Goal: Information Seeking & Learning: Learn about a topic

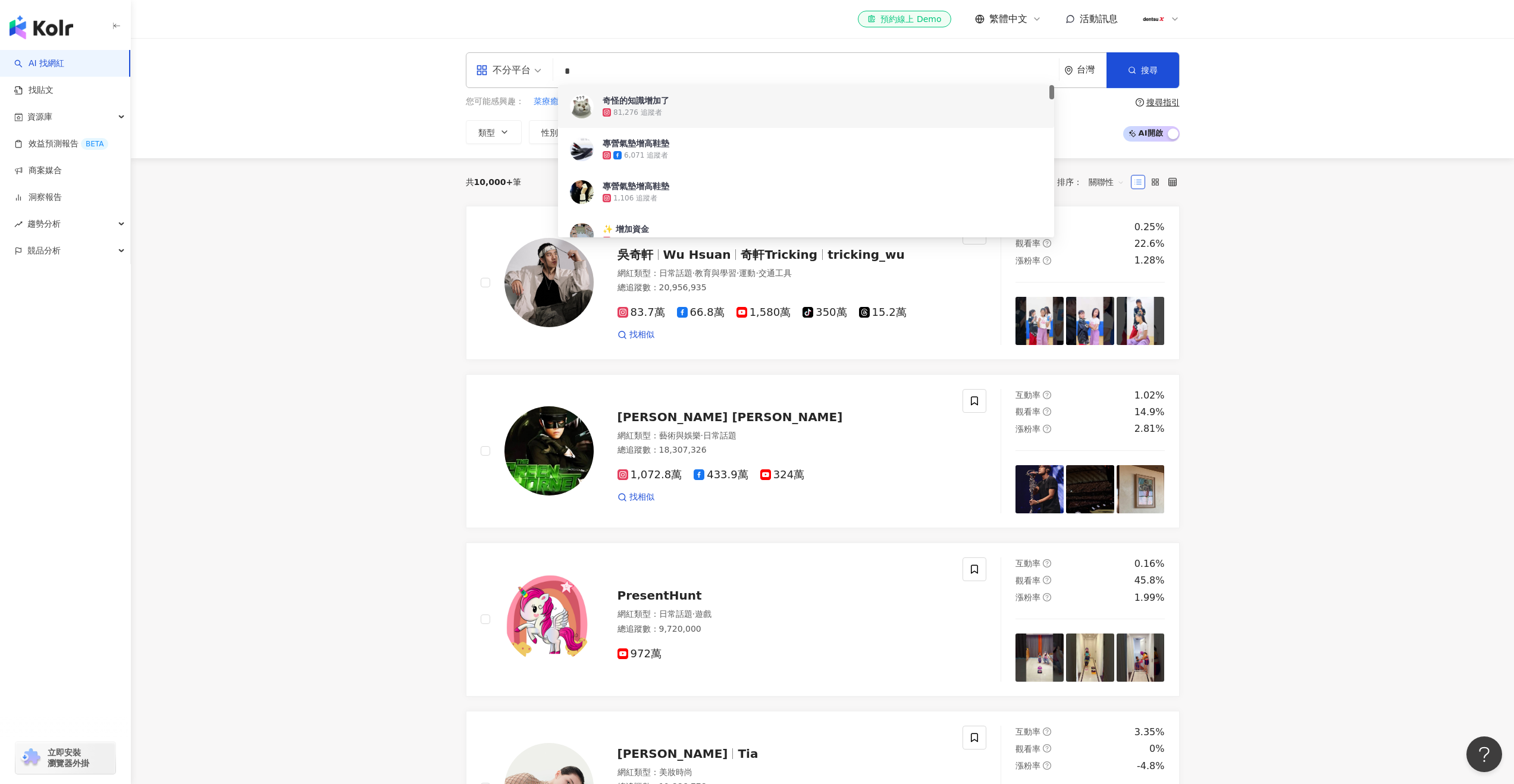
click at [600, 68] on input "*" at bounding box center [806, 72] width 496 height 23
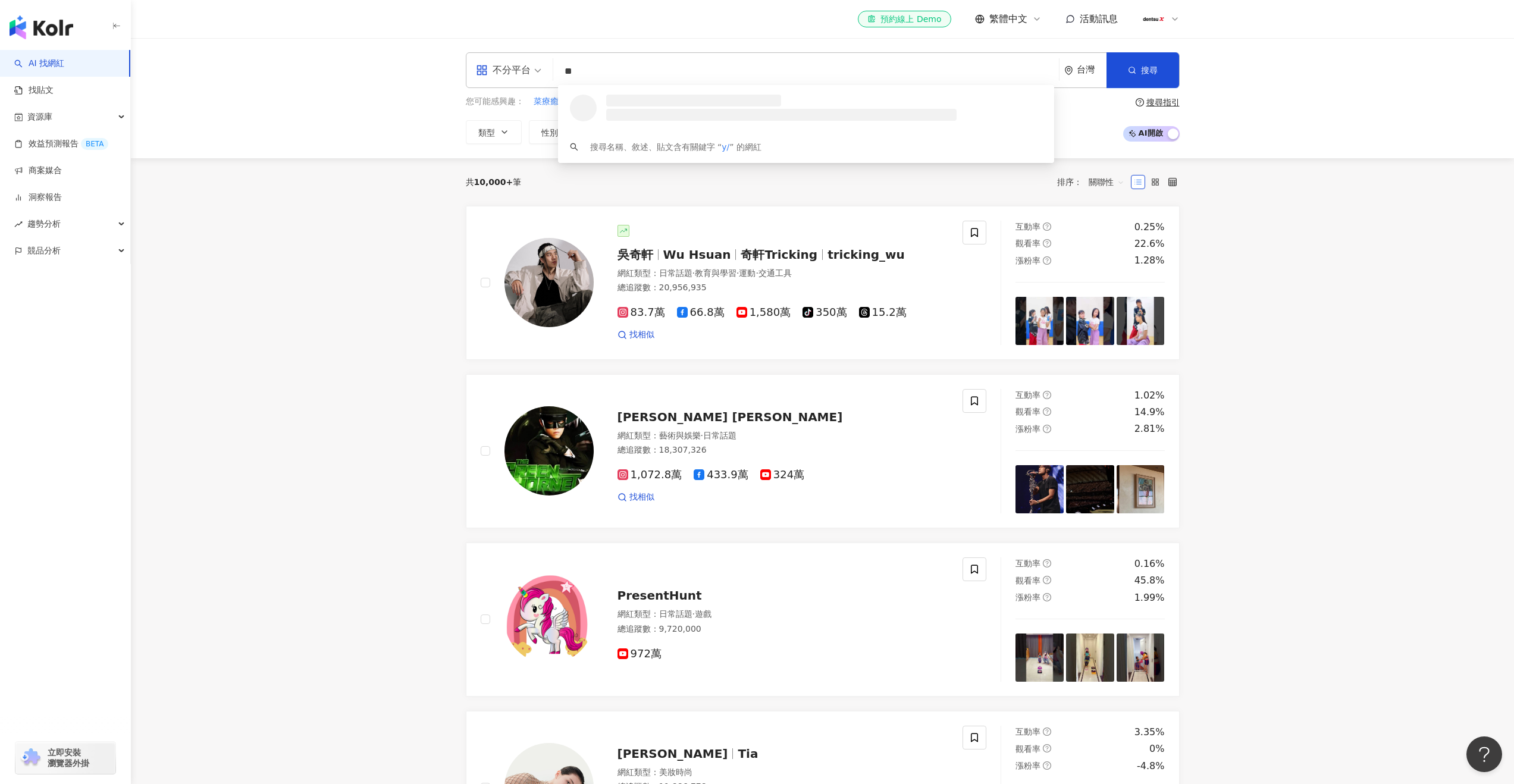
type input "*"
click at [625, 77] on input "search" at bounding box center [806, 72] width 496 height 23
paste input "**********"
type input "**********"
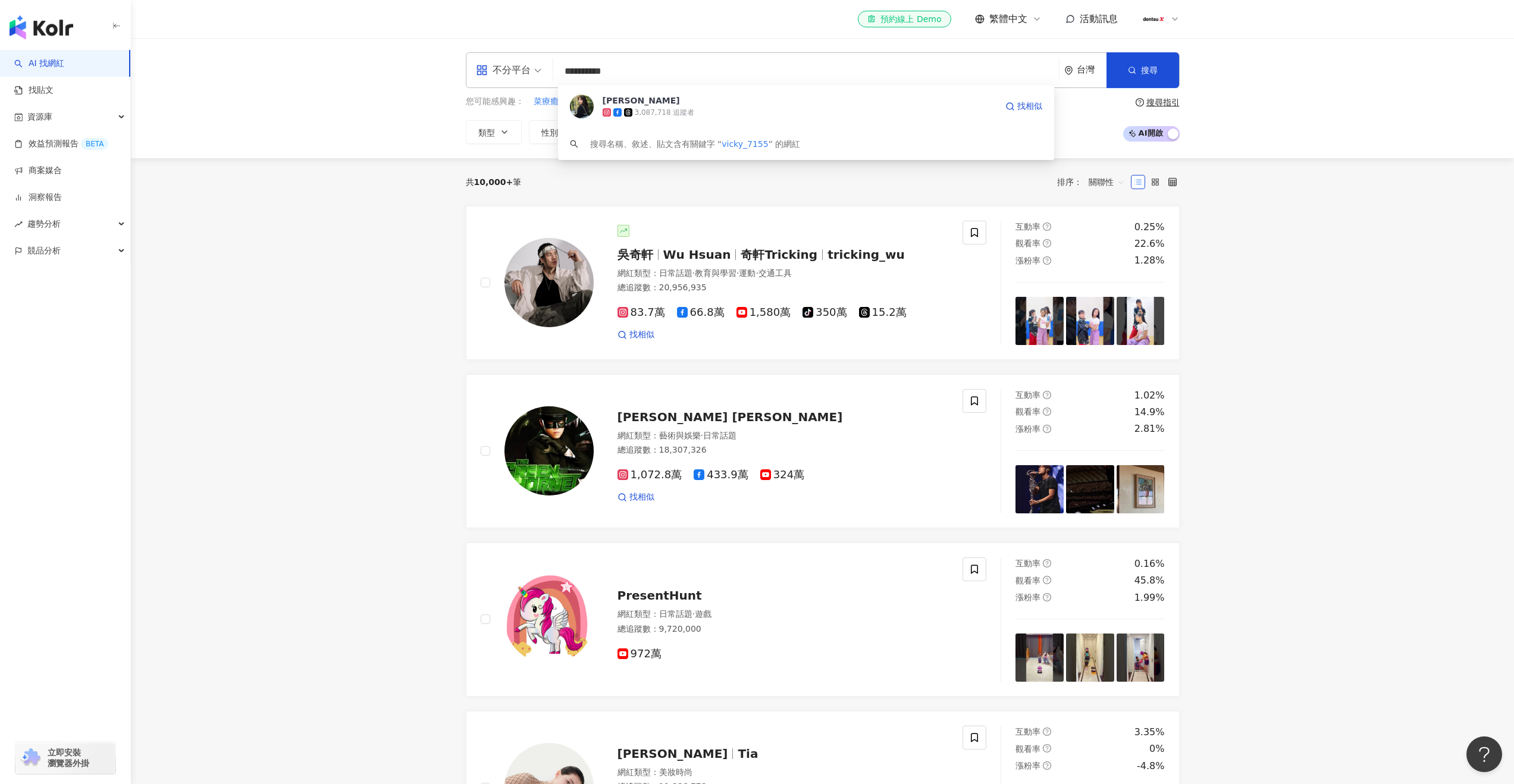
click at [625, 97] on div "曾莞婷" at bounding box center [641, 100] width 77 height 12
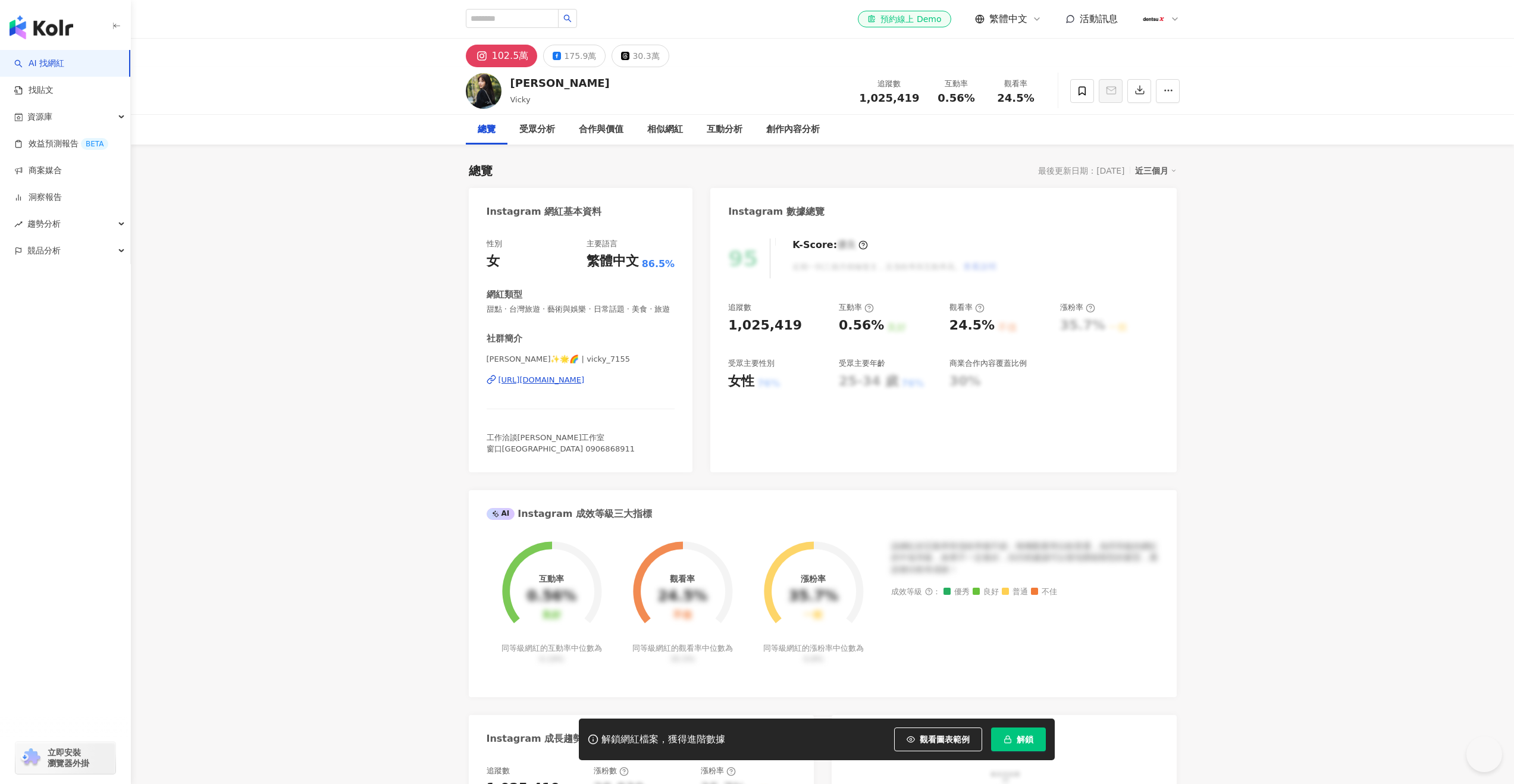
click at [1006, 723] on div "解鎖網紅檔案，獲得進階數據 觀看圖表範例 解鎖" at bounding box center [816, 739] width 476 height 41
click at [1006, 742] on icon "button" at bounding box center [1007, 739] width 9 height 9
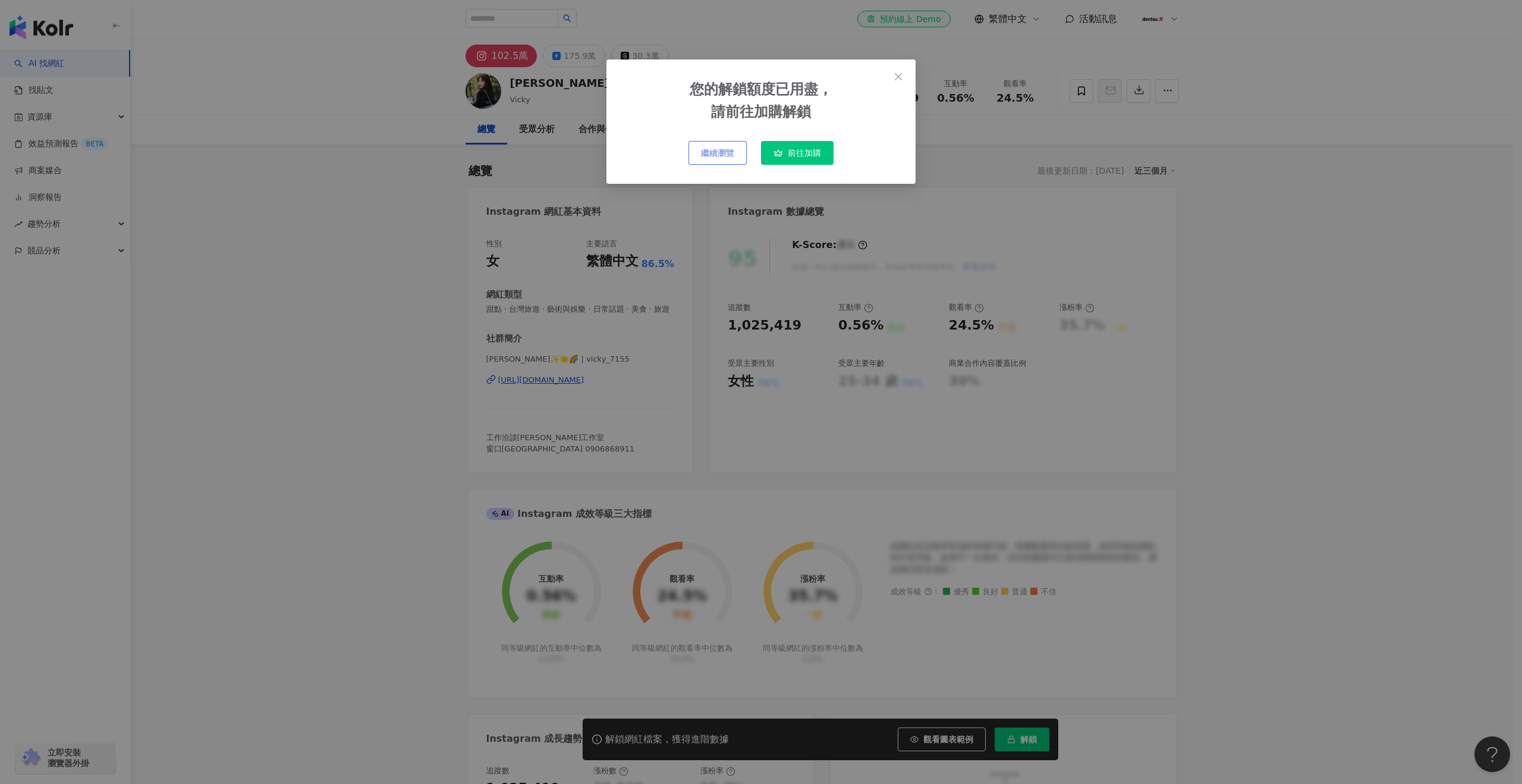
click at [720, 150] on span "繼續瀏覽" at bounding box center [718, 153] width 34 height 10
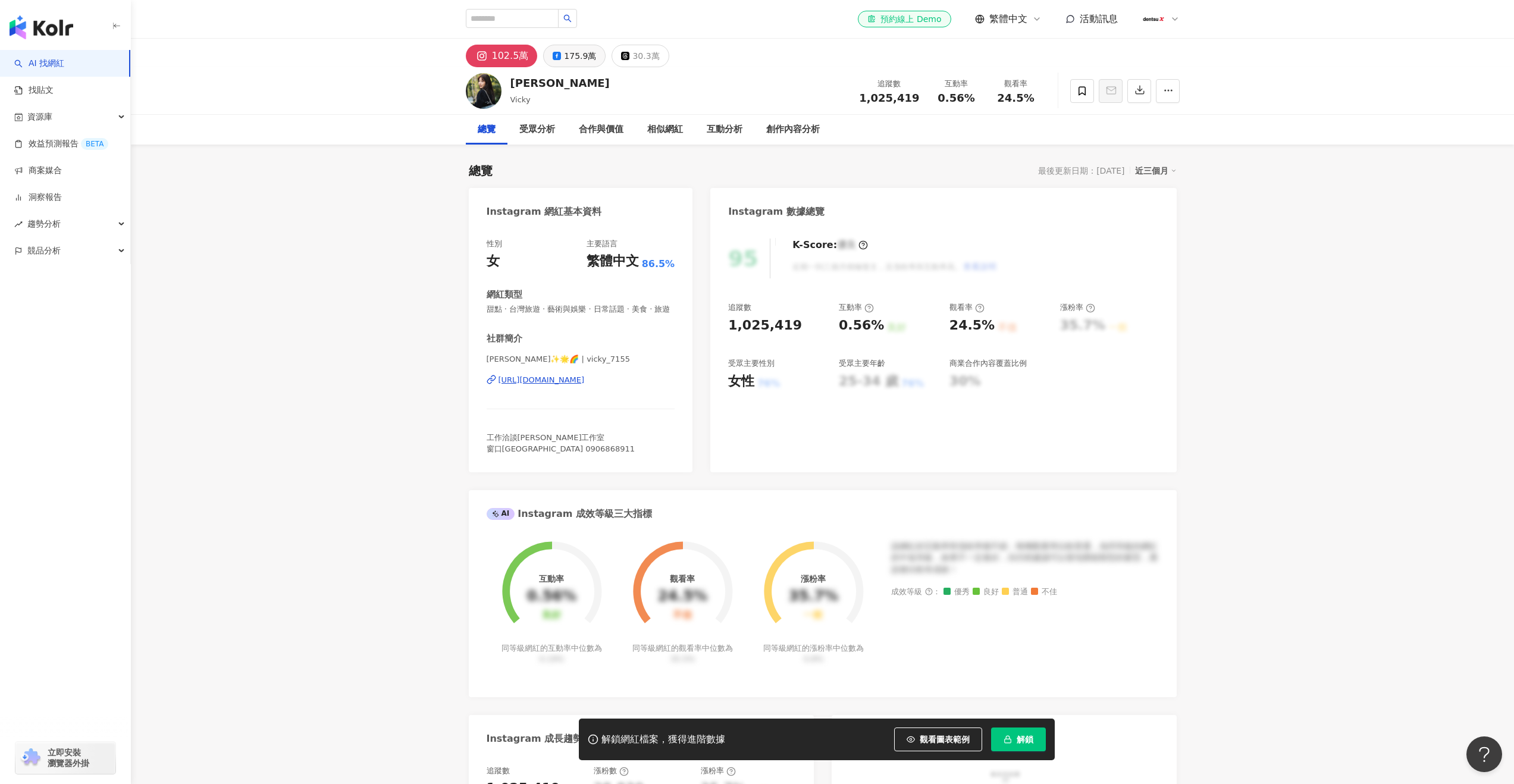
click at [564, 56] on div "175.9萬" at bounding box center [580, 56] width 32 height 16
click at [496, 61] on div "102.5萬" at bounding box center [502, 56] width 32 height 16
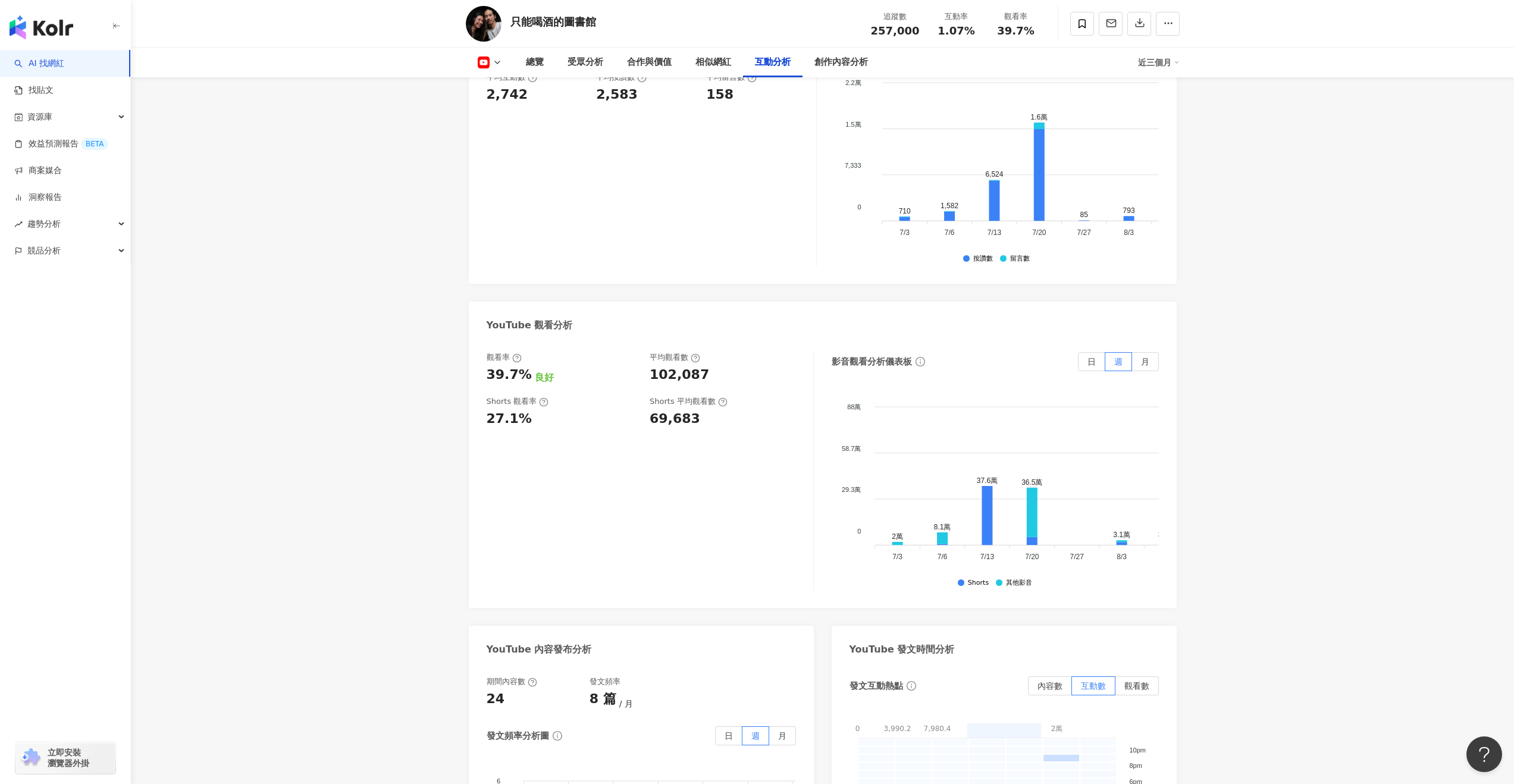
click at [64, 69] on link "AI 找網紅" at bounding box center [39, 63] width 50 height 12
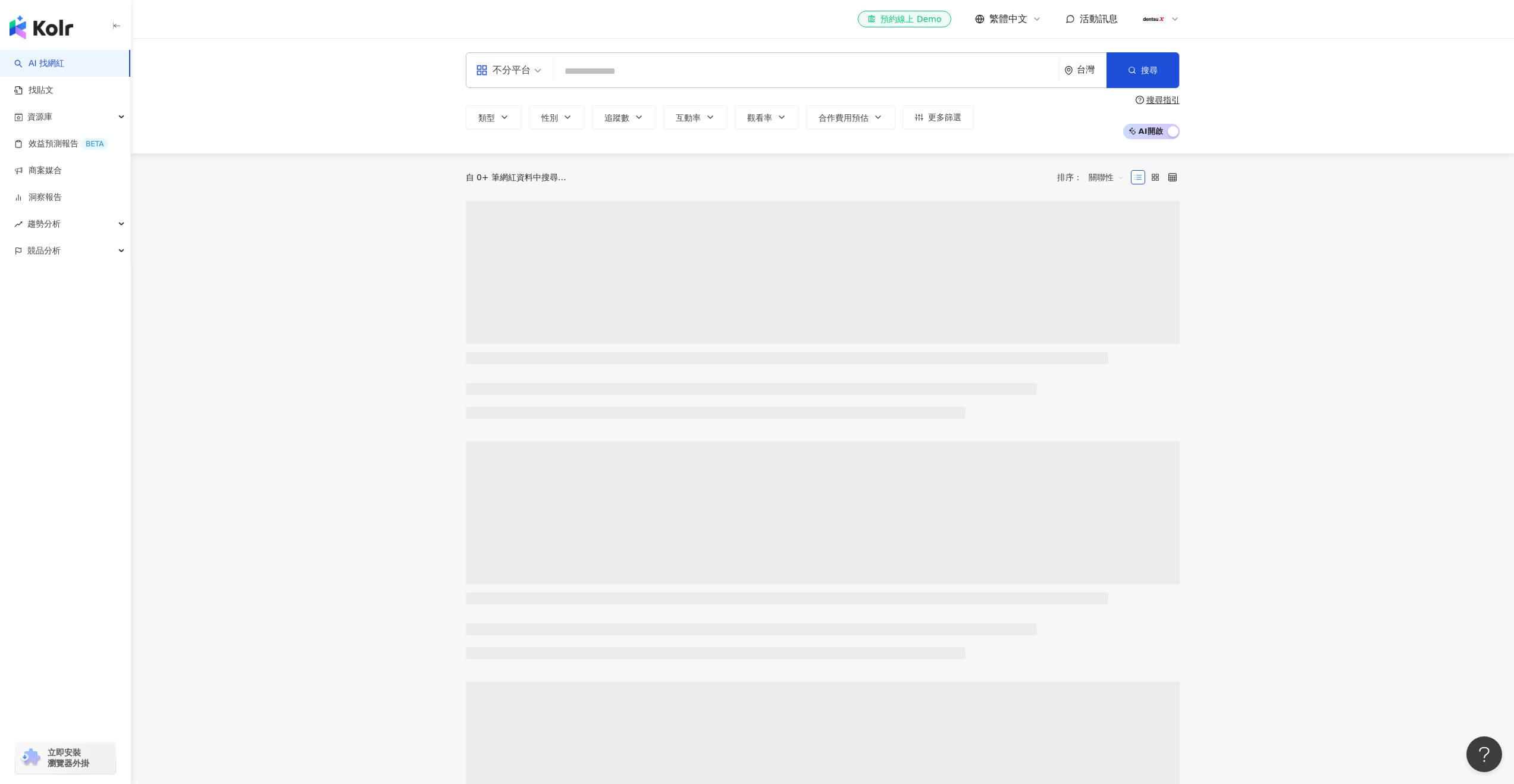
click at [672, 71] on input "search" at bounding box center [806, 72] width 496 height 23
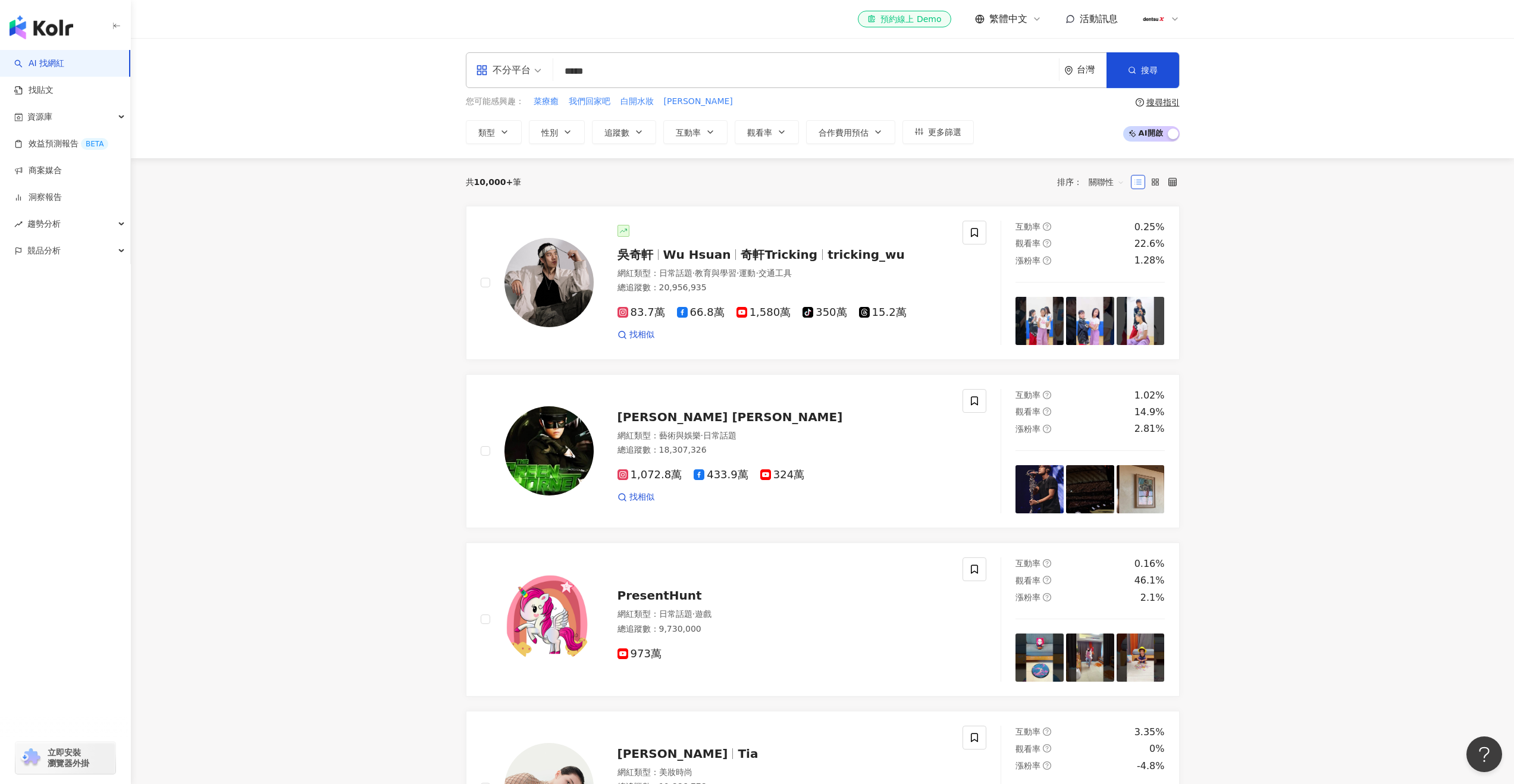
type input "***"
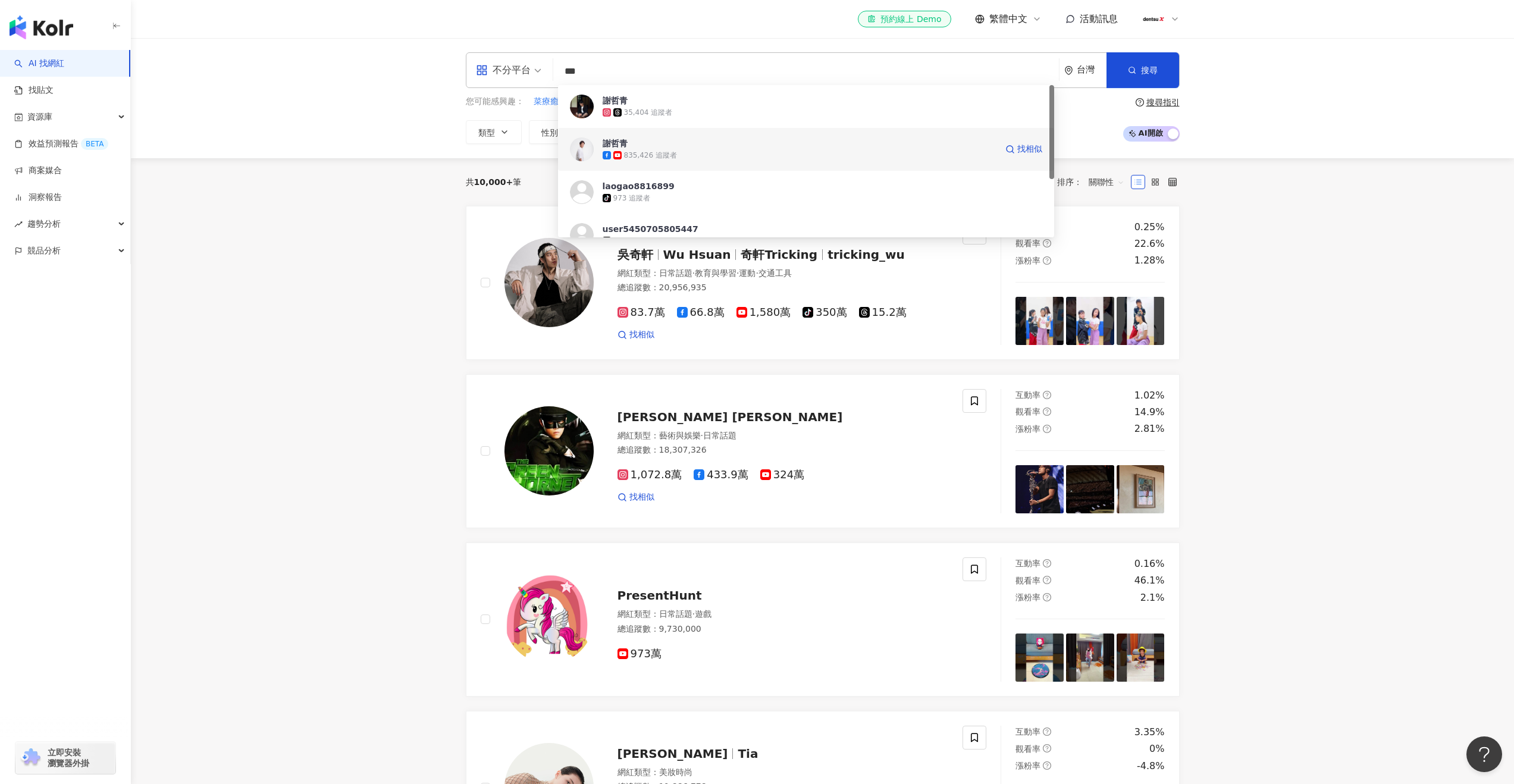
click at [683, 153] on div "835,426 追蹤者" at bounding box center [800, 155] width 394 height 12
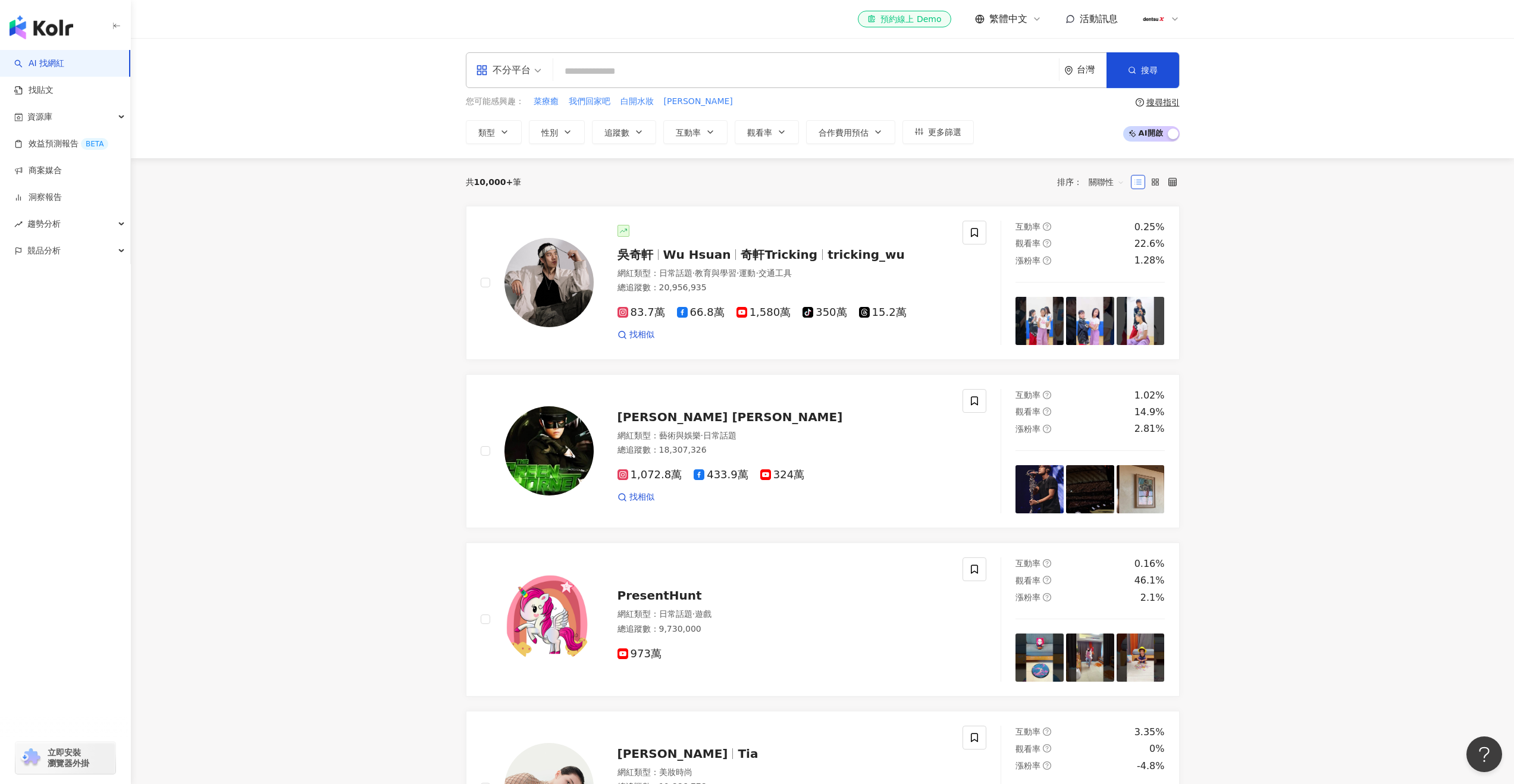
click at [687, 57] on div "不分平台 台灣 搜尋 f123daeb-15ab-4af4-80d3-2a527821223f 謝哲青 35,404 追蹤者 謝哲青 835,426 追蹤者 …" at bounding box center [823, 69] width 714 height 36
click at [683, 64] on input "search" at bounding box center [806, 72] width 496 height 23
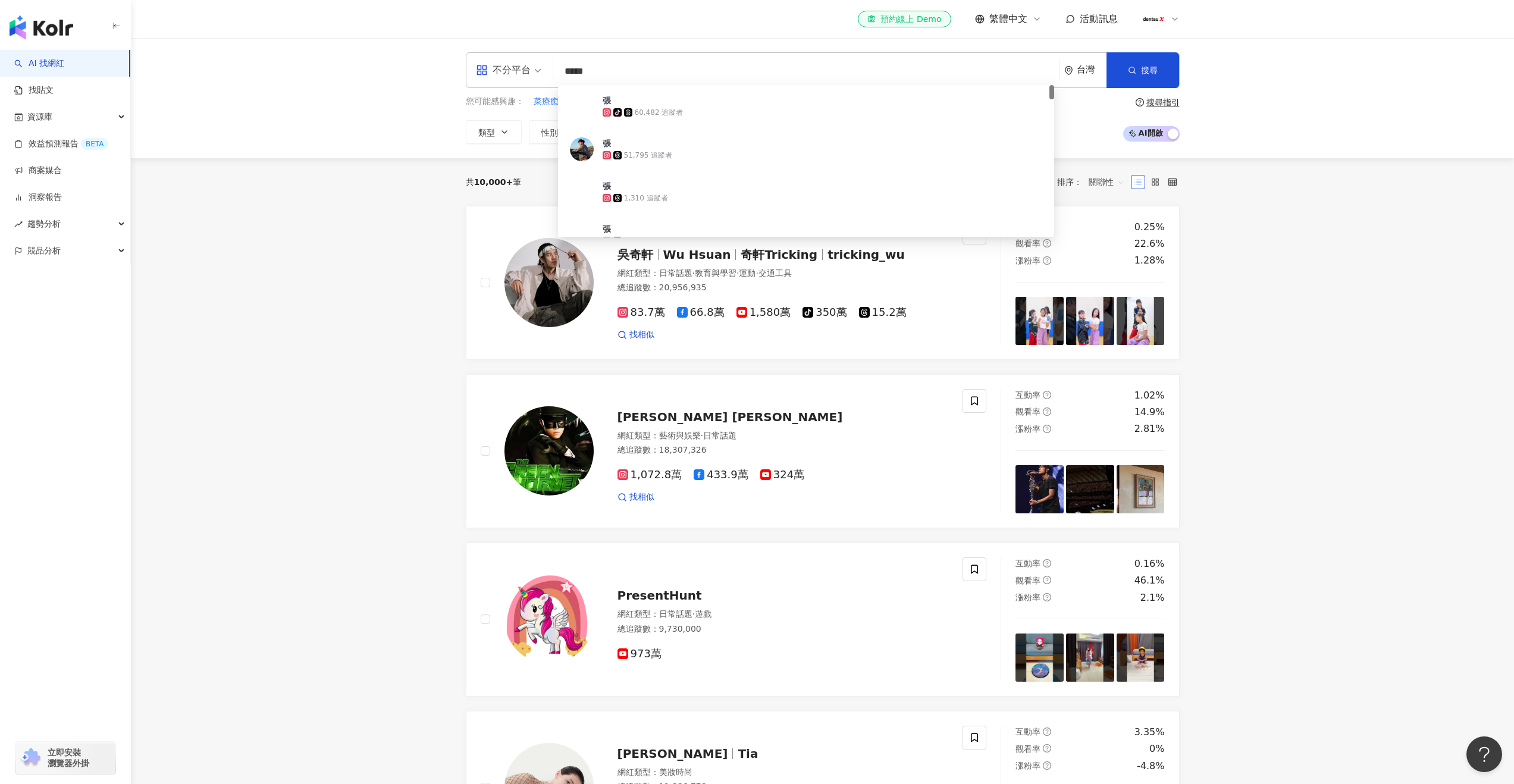
type input "***"
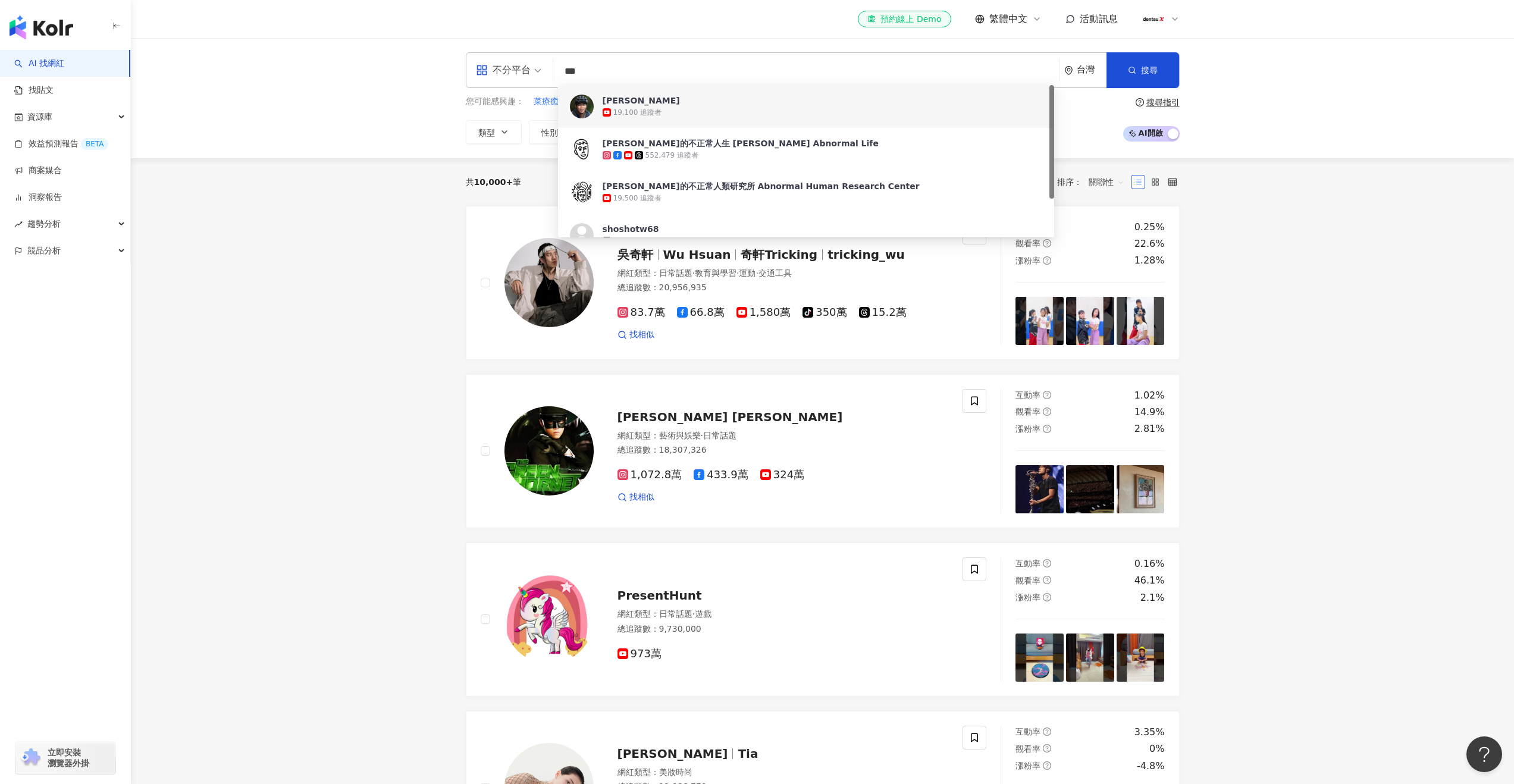
click at [705, 107] on div "19,100 追蹤者" at bounding box center [822, 112] width 439 height 12
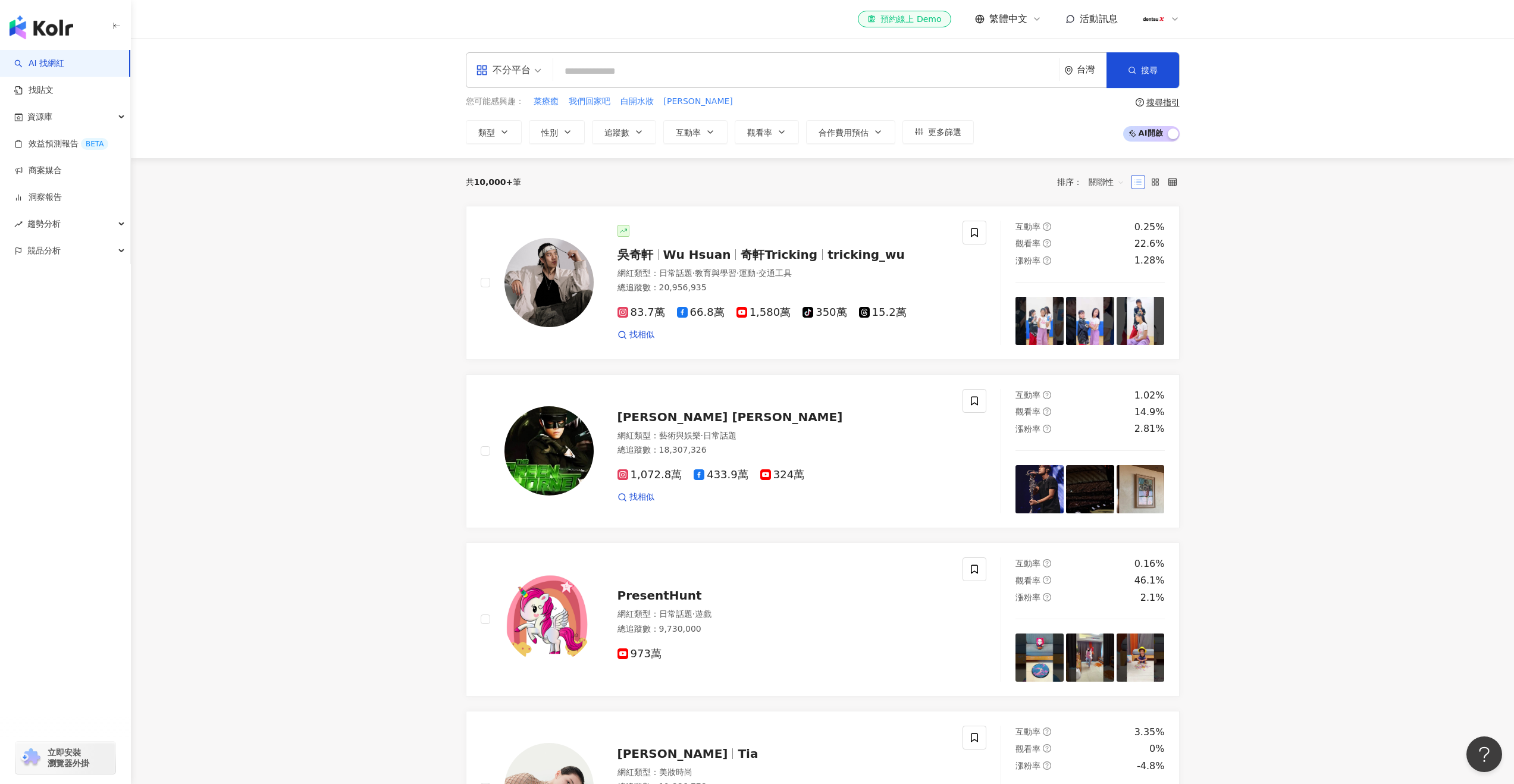
click at [650, 77] on input "search" at bounding box center [806, 72] width 496 height 23
click at [650, 76] on input "search" at bounding box center [806, 72] width 496 height 23
paste input "***"
type input "***"
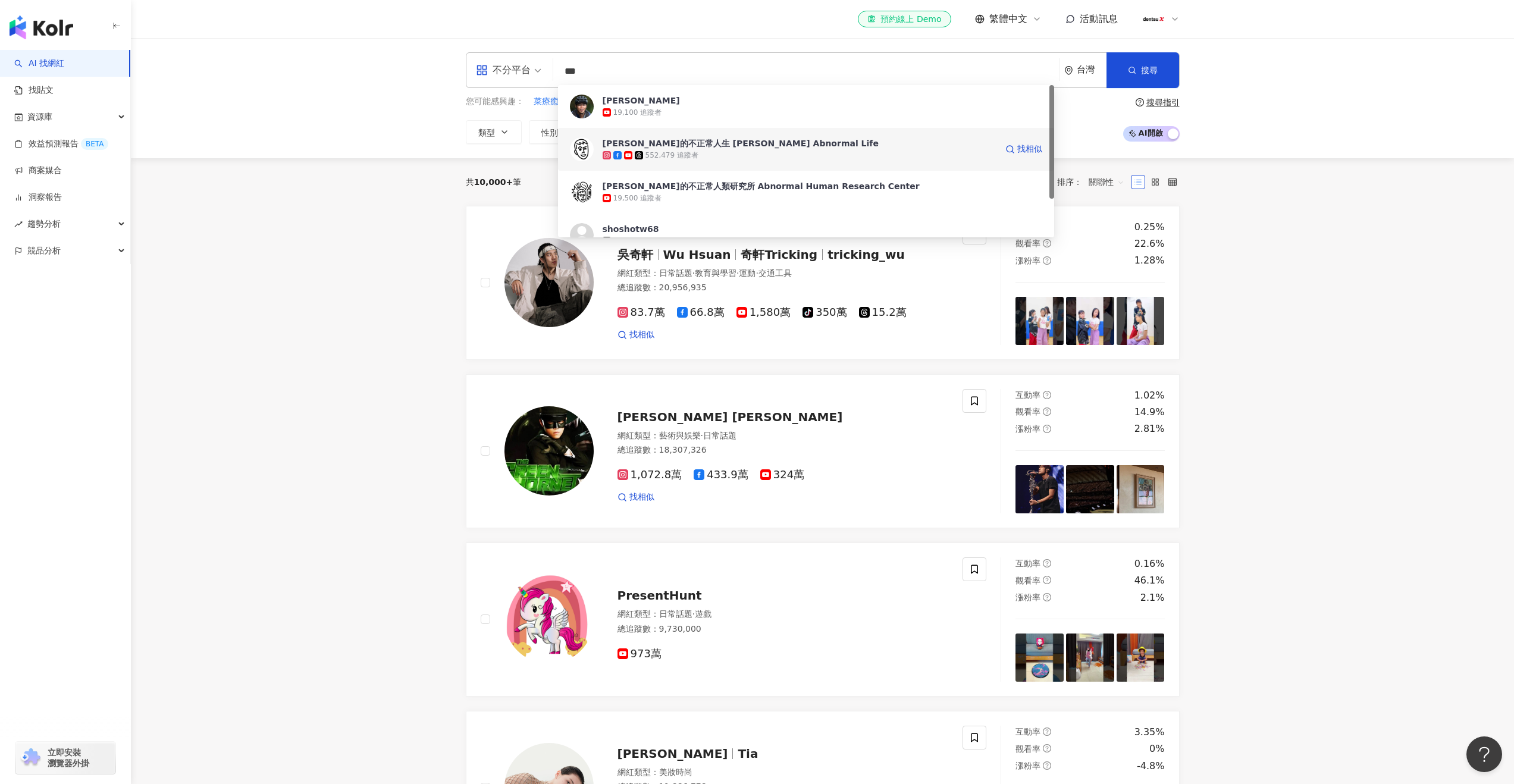
click at [646, 143] on div "張修修的不正常人生 Shosho's Abnormal Life" at bounding box center [740, 143] width 276 height 12
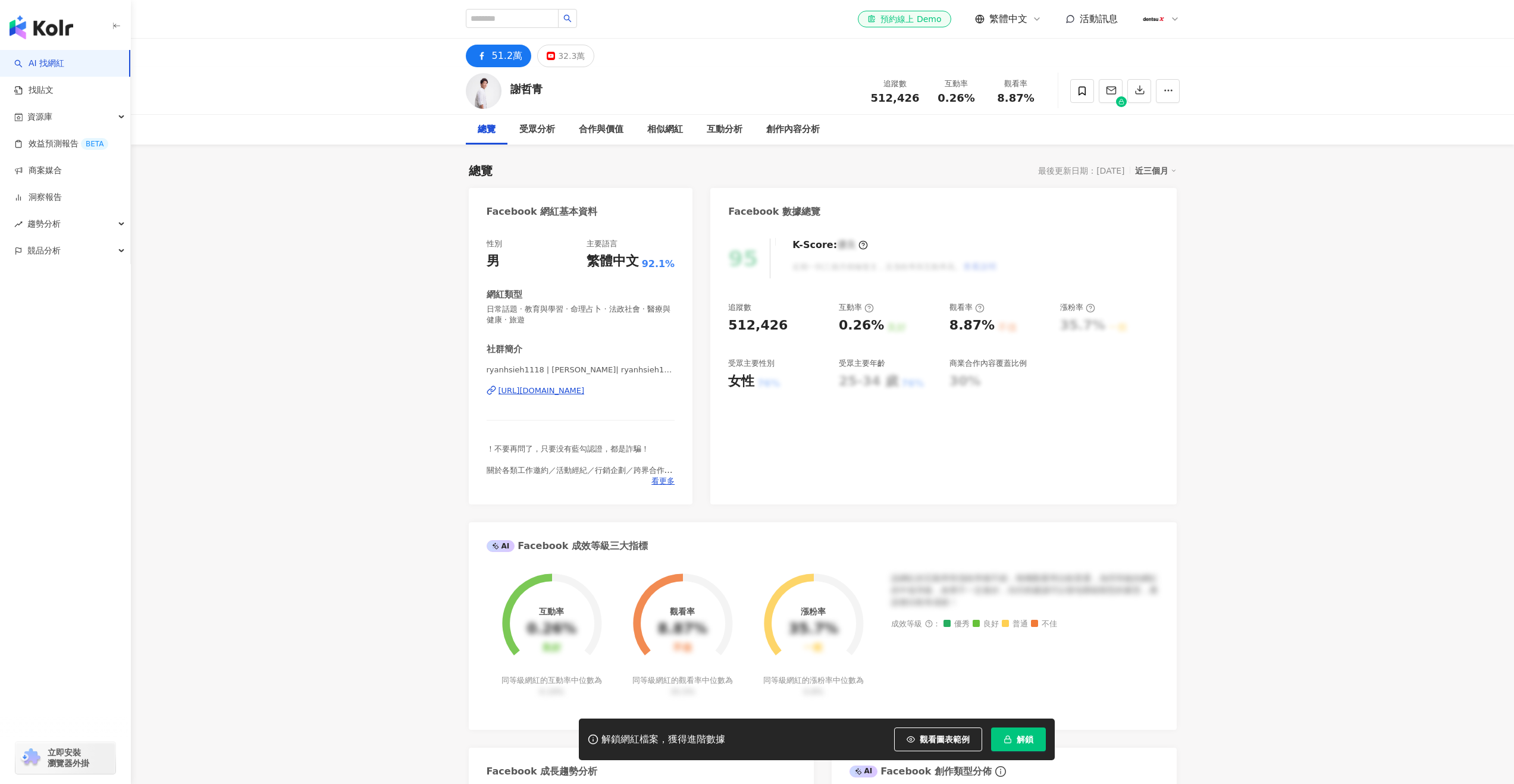
click at [1005, 728] on button "解鎖" at bounding box center [1018, 739] width 55 height 24
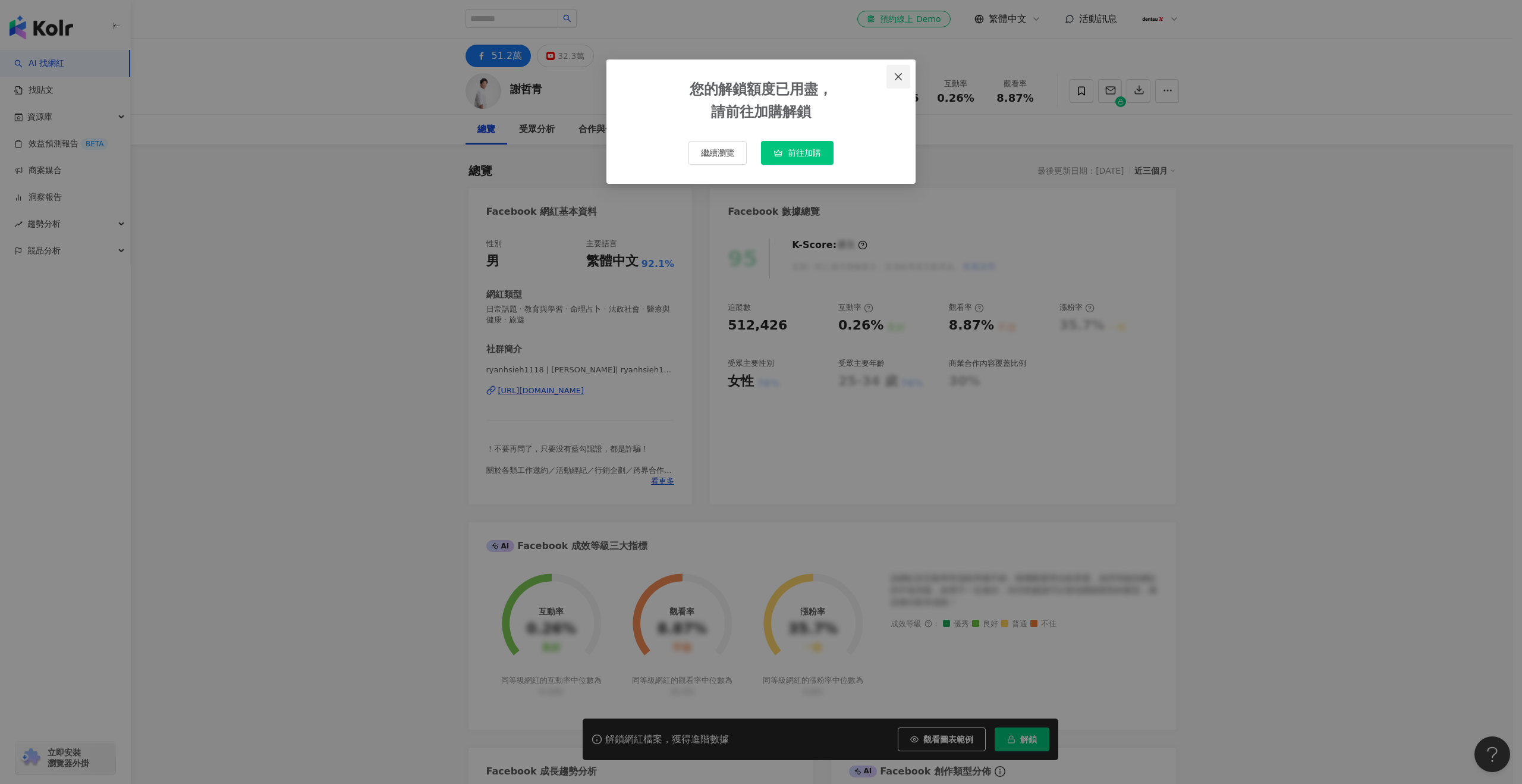
click at [900, 81] on icon "close" at bounding box center [898, 77] width 10 height 10
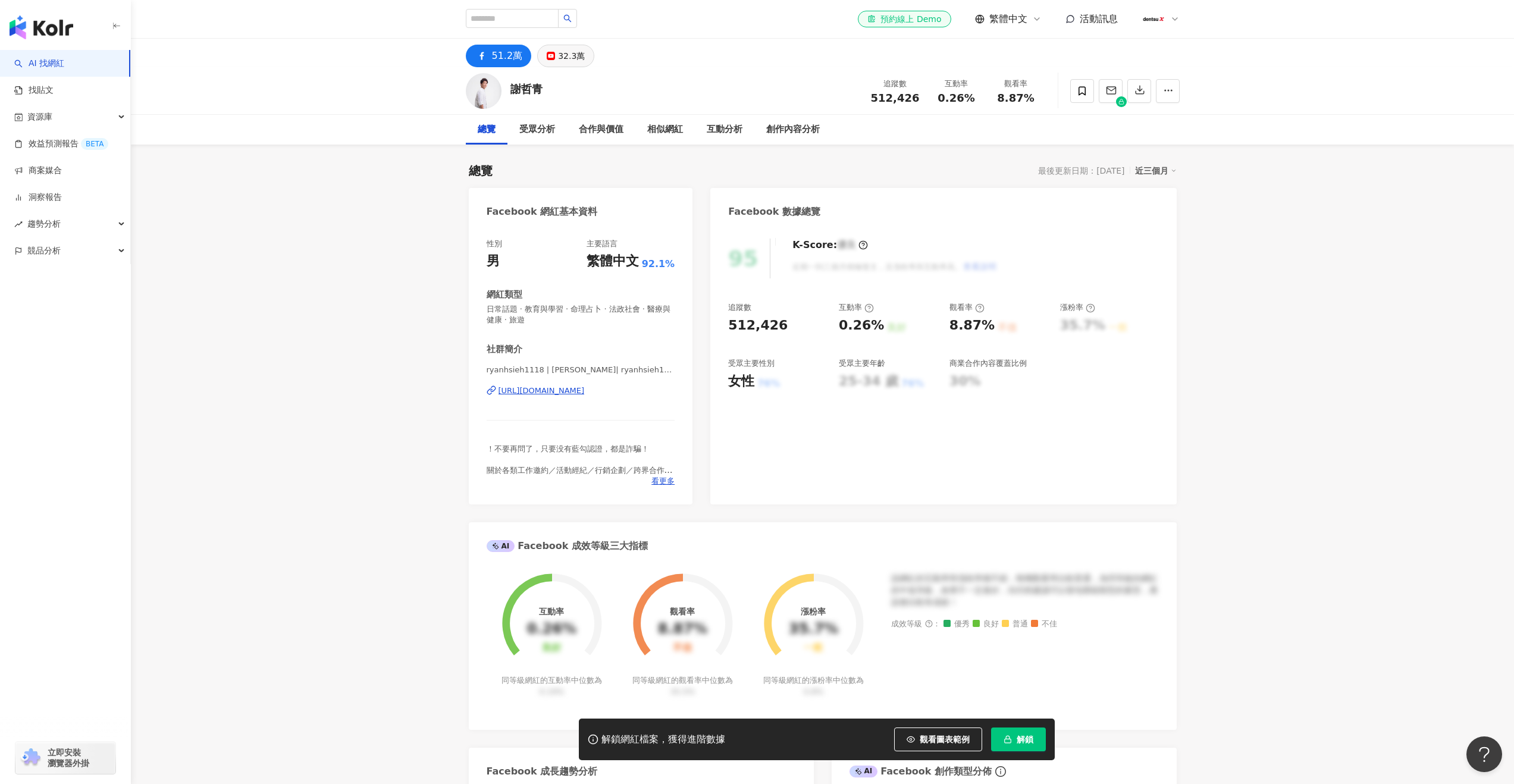
click at [577, 54] on div "32.3萬" at bounding box center [571, 56] width 27 height 16
click at [559, 394] on div "https://www.youtube.com/channel/UC3faGn3dtWSqjPpCufkgLLA" at bounding box center [542, 390] width 87 height 11
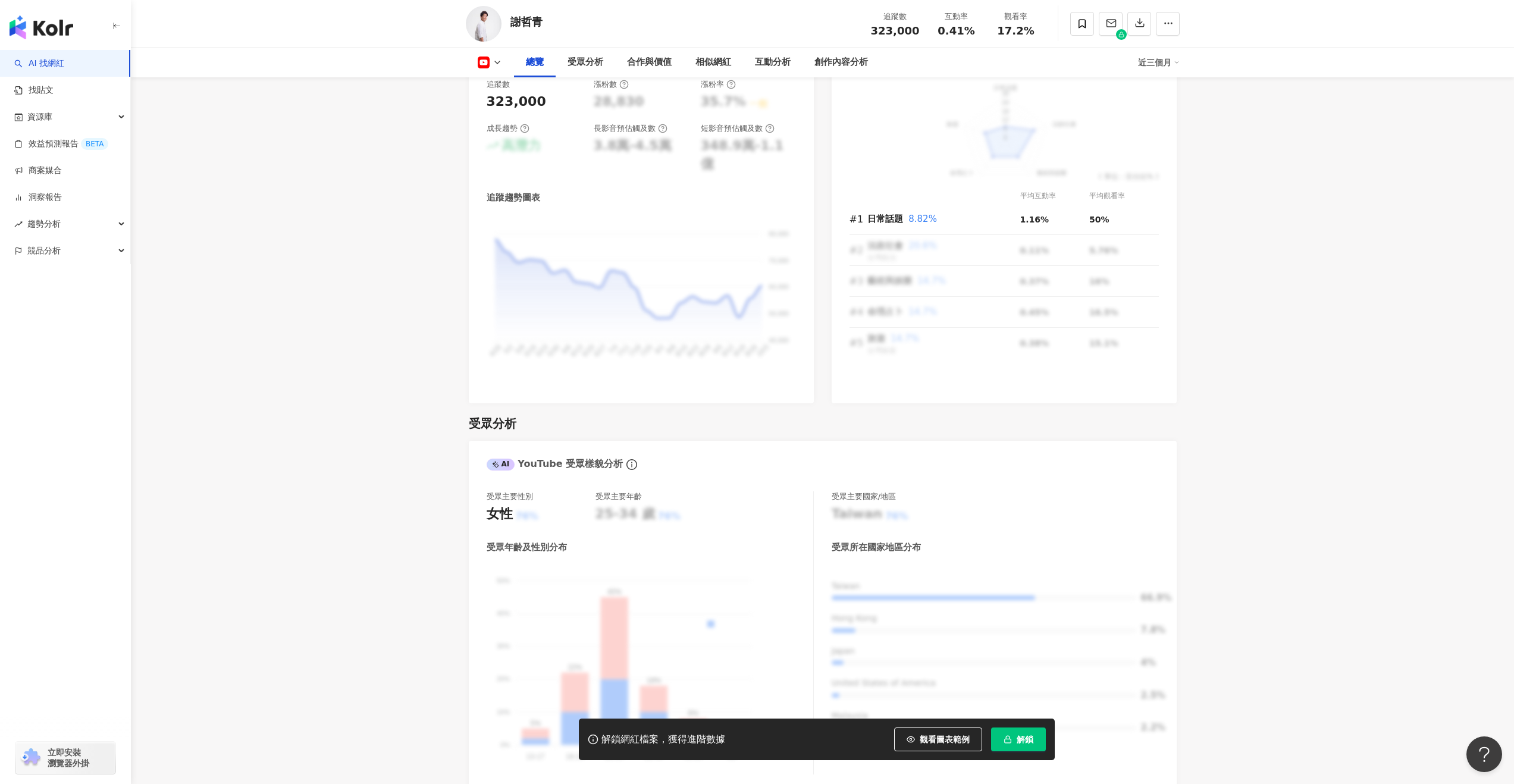
scroll to position [765, 0]
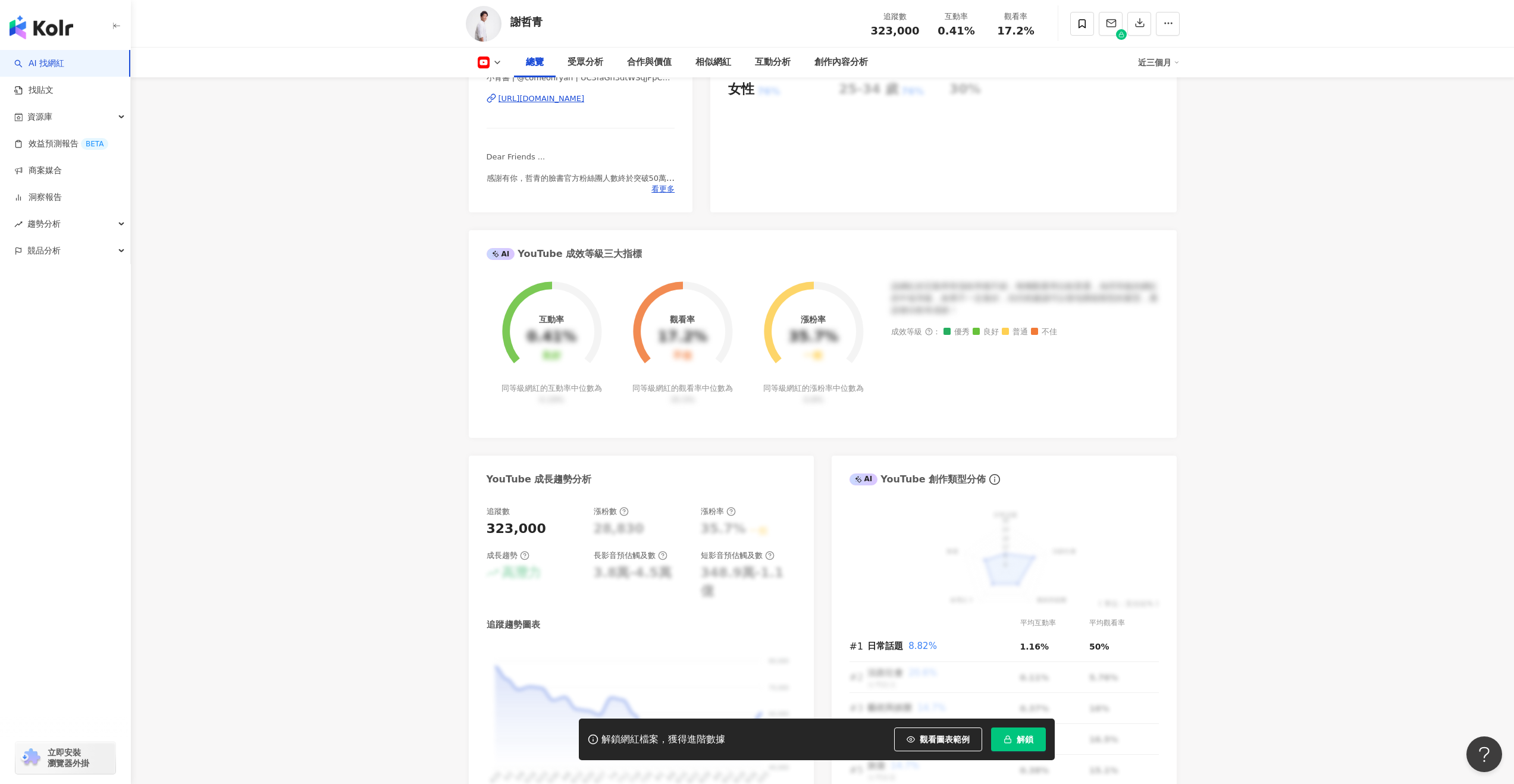
scroll to position [0, 0]
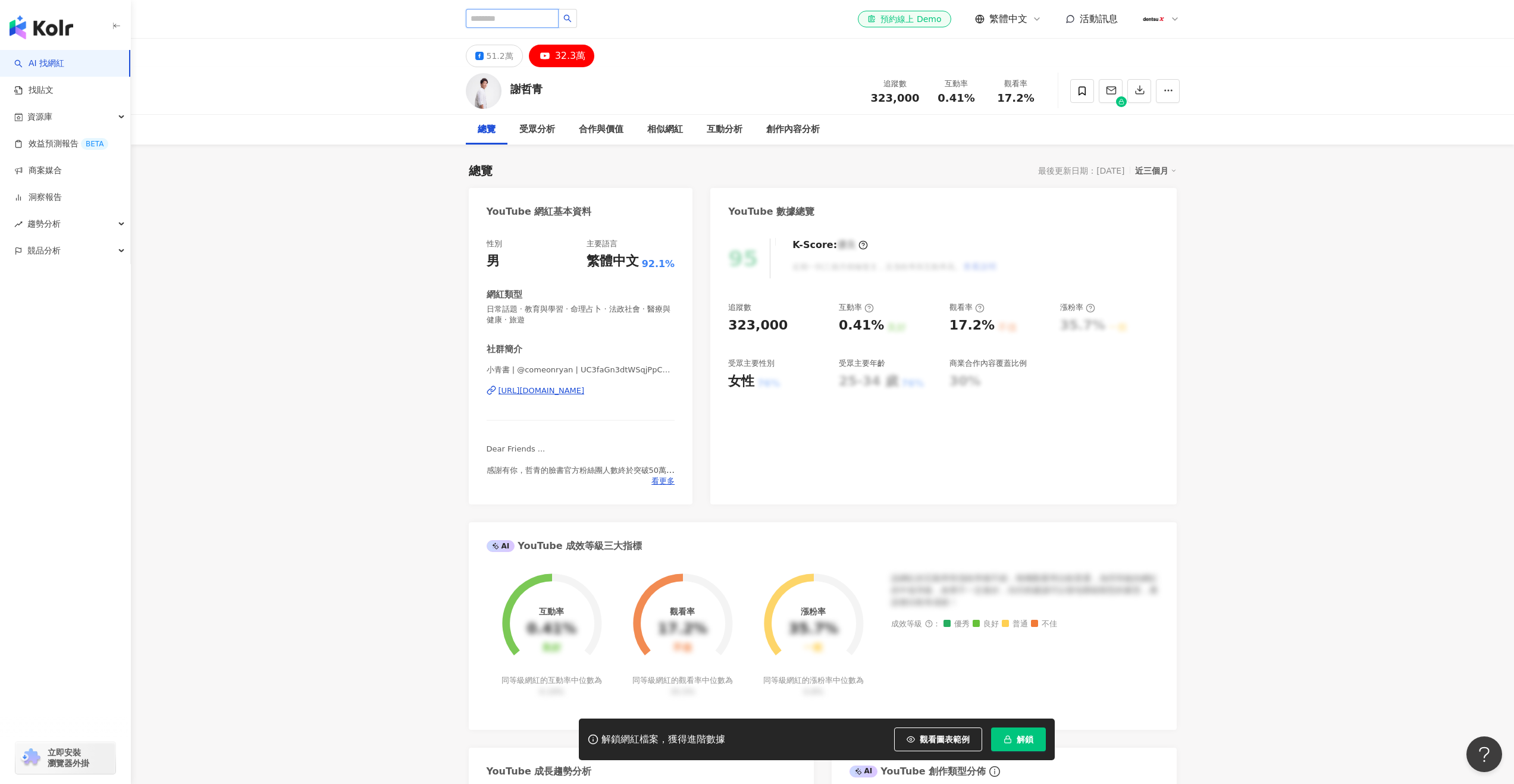
click at [492, 19] on input "search" at bounding box center [512, 18] width 93 height 19
type input "*"
type input "***"
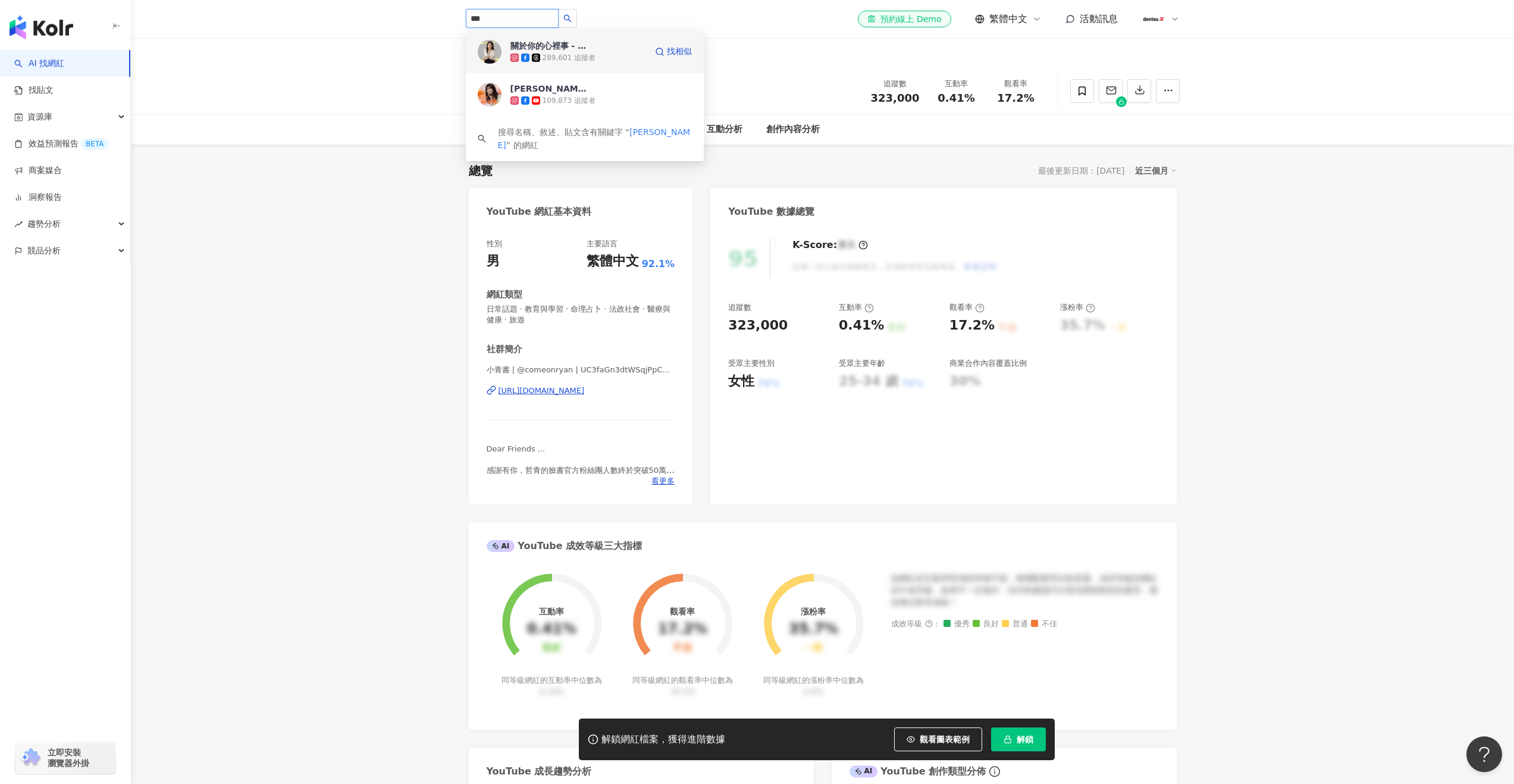
click at [609, 57] on div "289,601 追蹤者" at bounding box center [578, 58] width 136 height 12
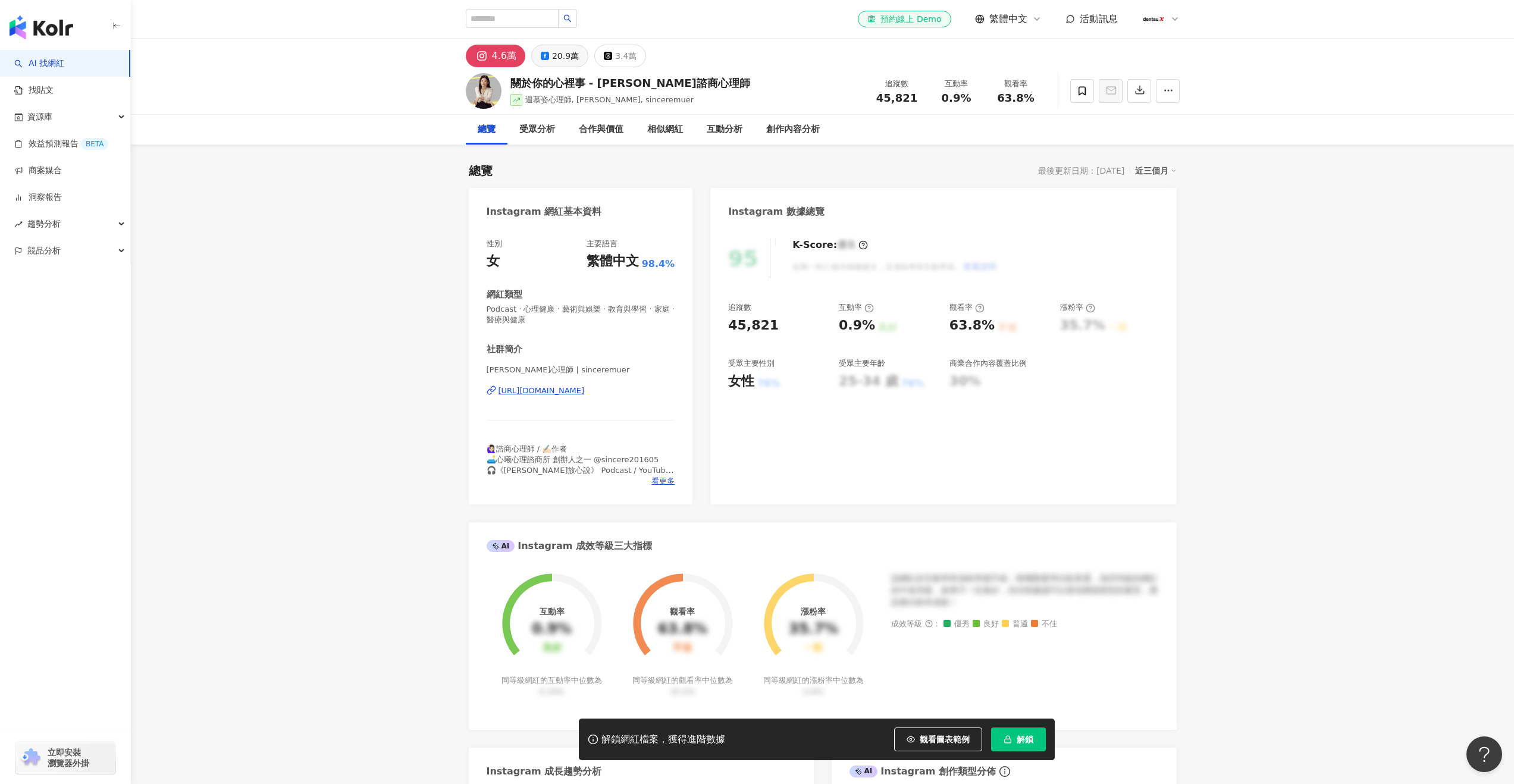
click at [554, 57] on div "20.9萬" at bounding box center [565, 56] width 27 height 16
click at [505, 61] on div "4.6萬" at bounding box center [497, 56] width 21 height 16
click at [561, 388] on div "https://www.instagram.com/sinceremuer/" at bounding box center [542, 390] width 87 height 11
click at [796, 159] on div "總覽 最後更新日期：2025/9/23 近三個月 Instagram 網紅基本資料 性別 女 主要語言 繁體中文 98.4% 網紅類型 Podcast · 心…" at bounding box center [823, 636] width 707 height 971
click at [803, 159] on div "總覽 最後更新日期：2025/9/23 近三個月 Instagram 網紅基本資料 性別 女 主要語言 繁體中文 98.4% 網紅類型 Podcast · 心…" at bounding box center [823, 636] width 707 height 971
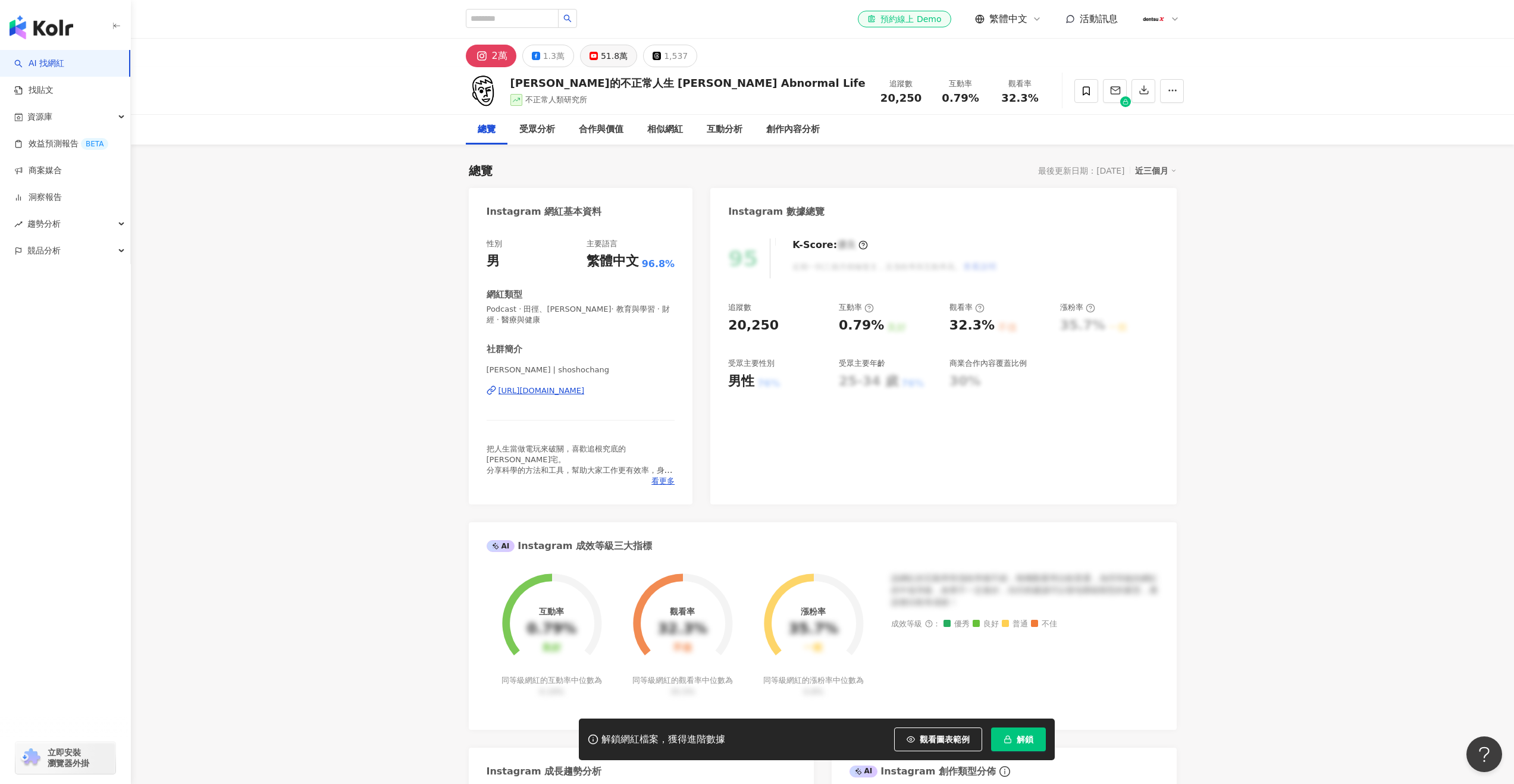
click at [602, 61] on div "51.8萬" at bounding box center [614, 56] width 27 height 16
click at [518, 392] on div "https://www.youtube.com/channel/UC7_BNdimJrNLPDeectTg6Ig" at bounding box center [542, 390] width 87 height 11
click at [489, 48] on div "2萬" at bounding box center [493, 56] width 13 height 16
click at [554, 389] on div "https://www.instagram.com/shoshochang/" at bounding box center [542, 390] width 87 height 11
